Goal: Task Accomplishment & Management: Complete application form

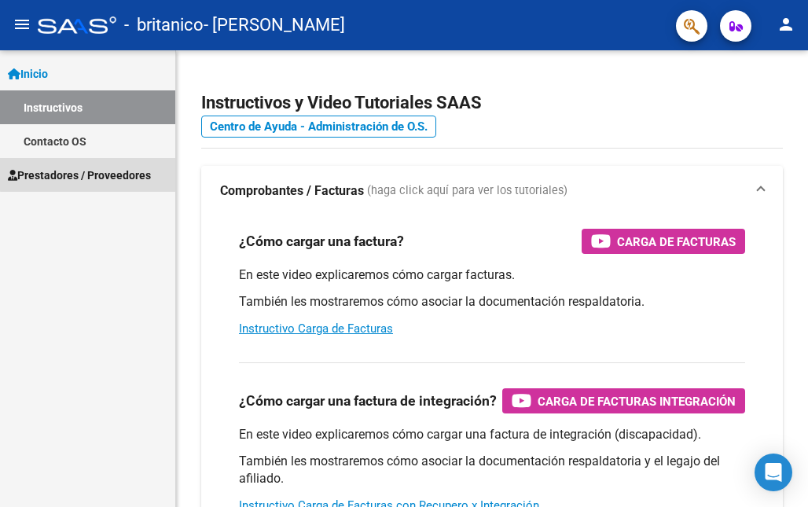
click at [104, 173] on span "Prestadores / Proveedores" at bounding box center [79, 175] width 143 height 17
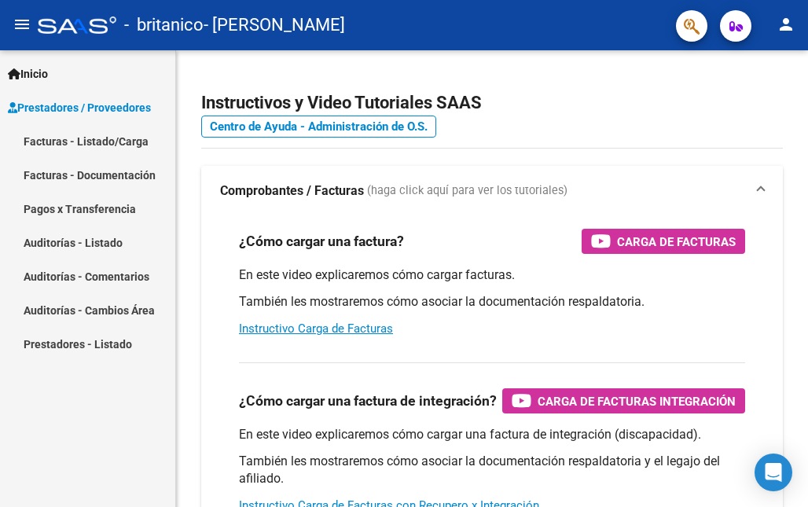
click at [104, 173] on link "Facturas - Documentación" at bounding box center [87, 175] width 175 height 34
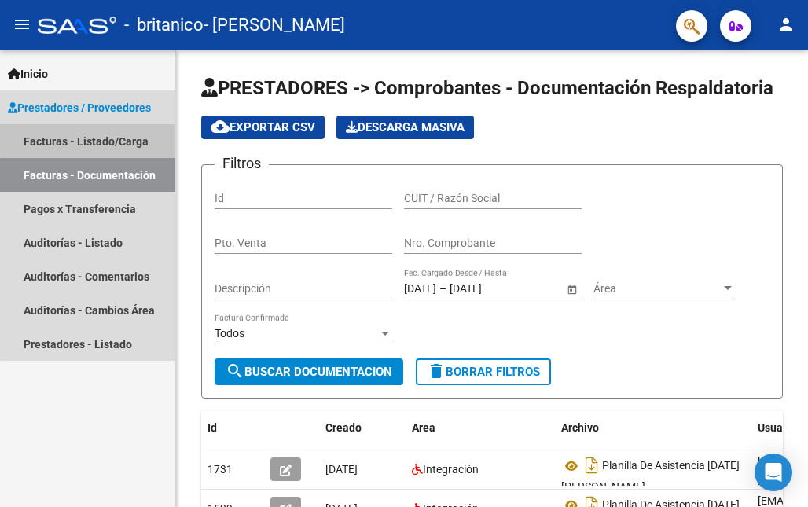
click at [113, 138] on link "Facturas - Listado/Carga" at bounding box center [87, 141] width 175 height 34
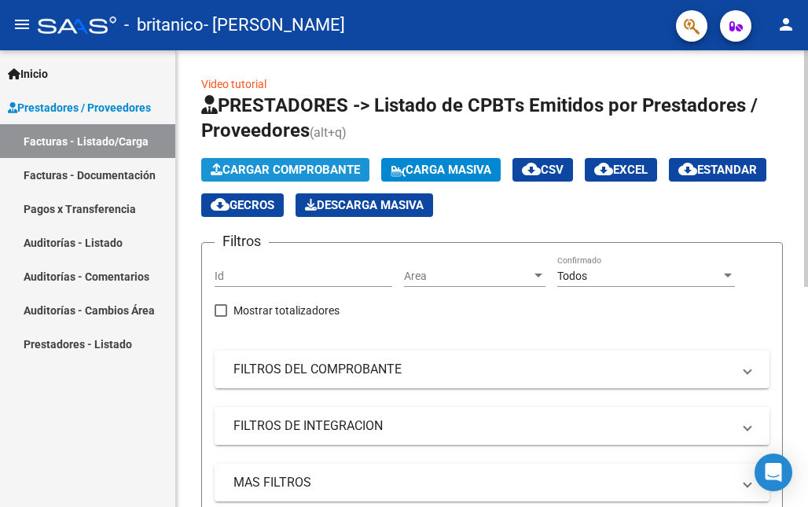
click at [316, 166] on span "Cargar Comprobante" at bounding box center [285, 170] width 149 height 14
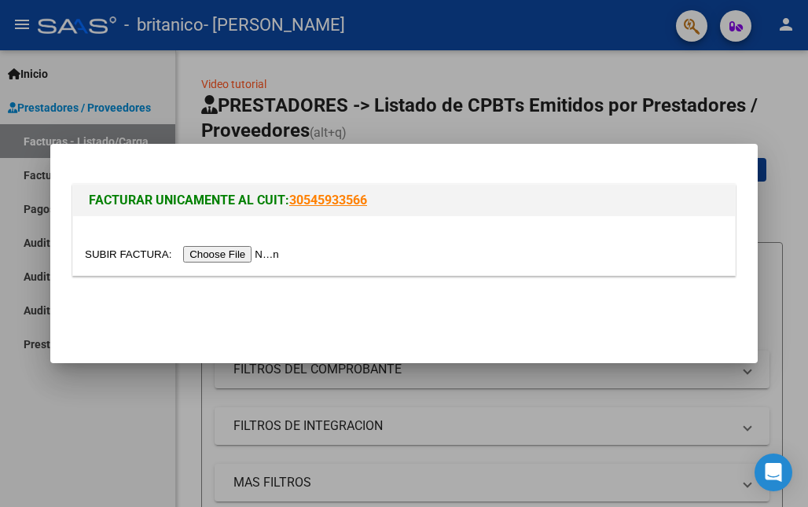
click at [214, 252] on input "file" at bounding box center [184, 254] width 199 height 17
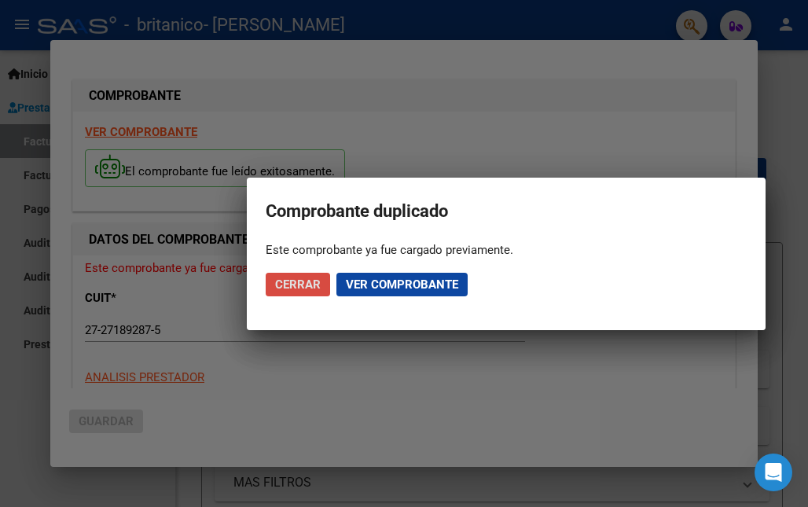
click at [310, 282] on span "Cerrar" at bounding box center [298, 285] width 46 height 14
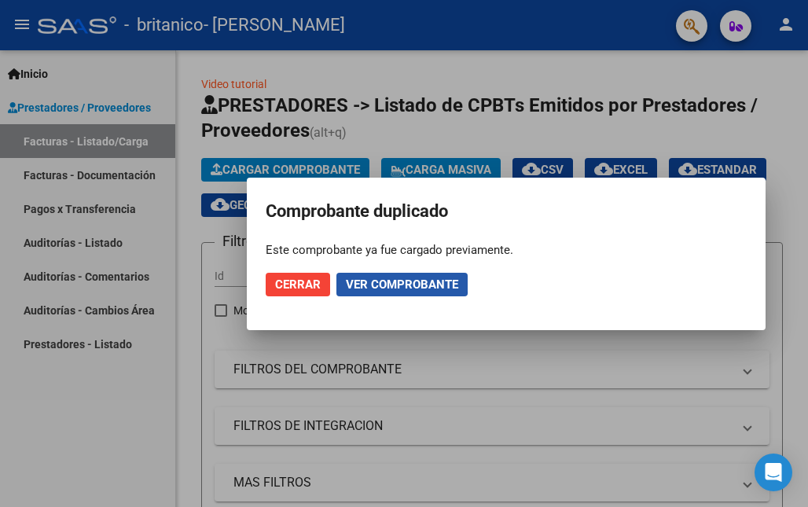
click at [369, 278] on span "Ver comprobante" at bounding box center [402, 285] width 112 height 14
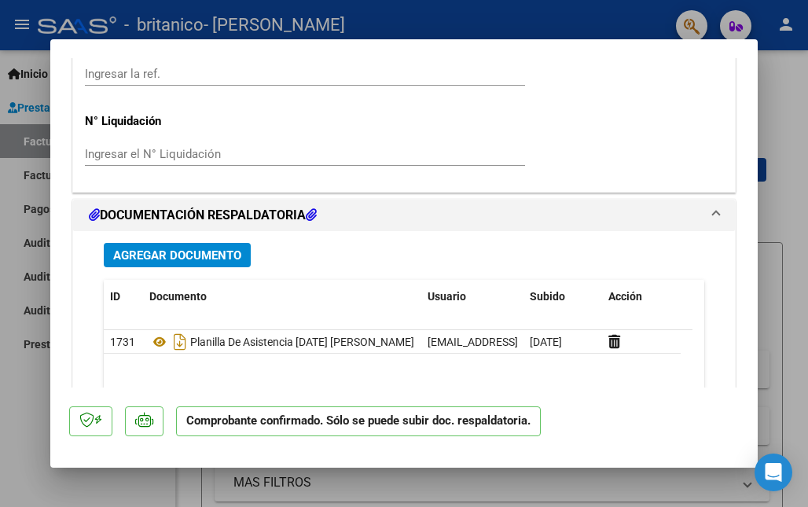
scroll to position [1173, 0]
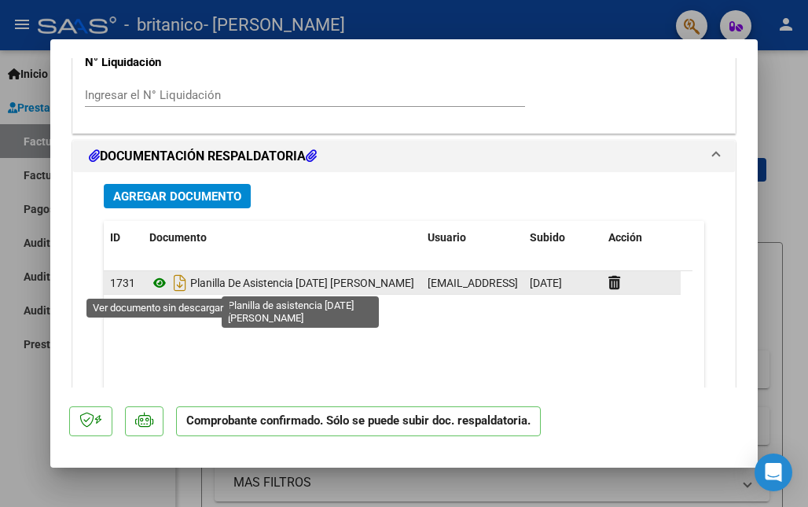
click at [158, 281] on icon at bounding box center [159, 283] width 20 height 19
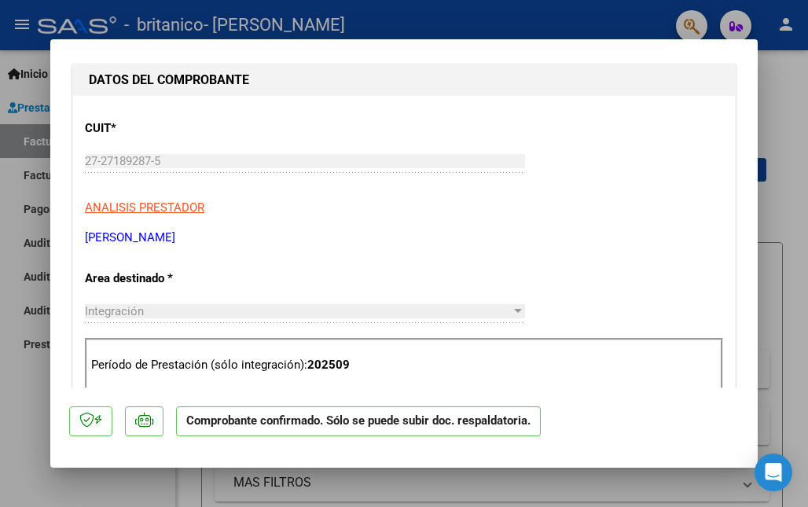
scroll to position [0, 0]
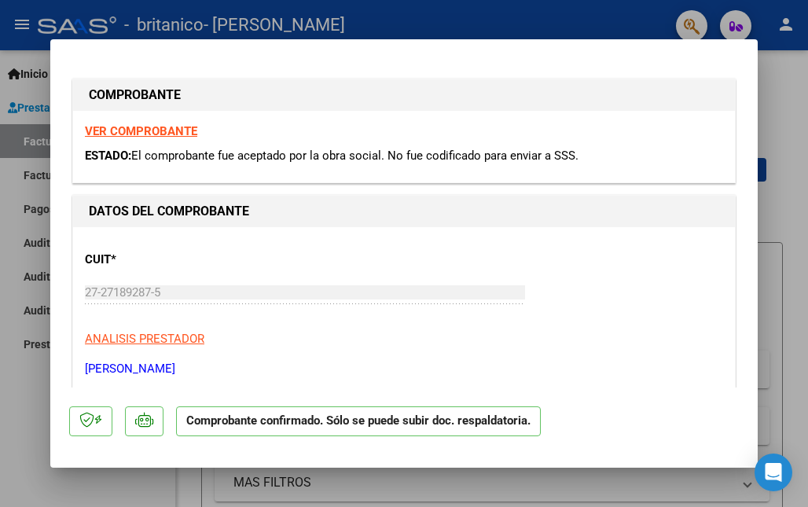
click at [171, 128] on strong "VER COMPROBANTE" at bounding box center [141, 131] width 112 height 14
